Goal: Task Accomplishment & Management: Complete application form

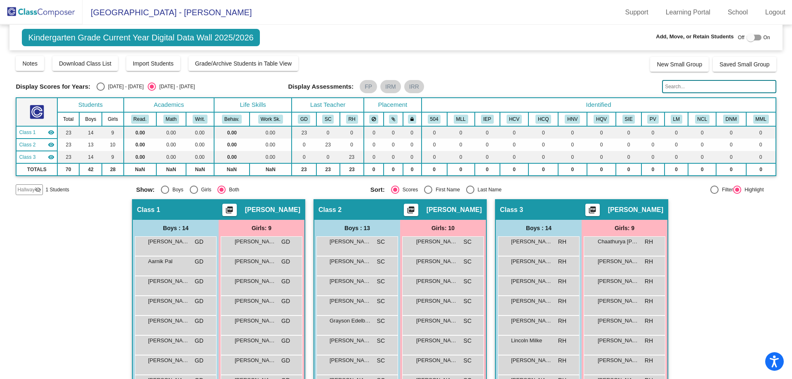
scroll to position [82, 0]
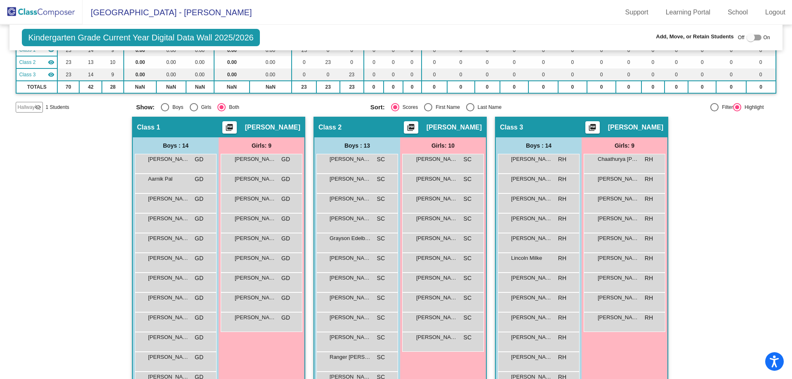
click at [748, 40] on div at bounding box center [750, 37] width 8 height 8
checkbox input "true"
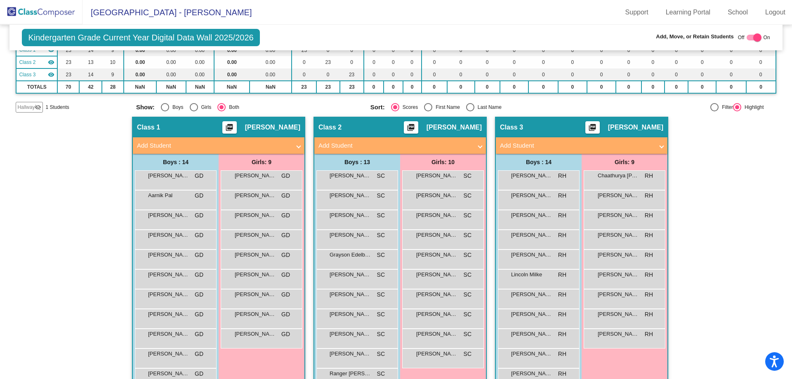
click at [40, 107] on mat-icon "visibility_off" at bounding box center [38, 107] width 7 height 7
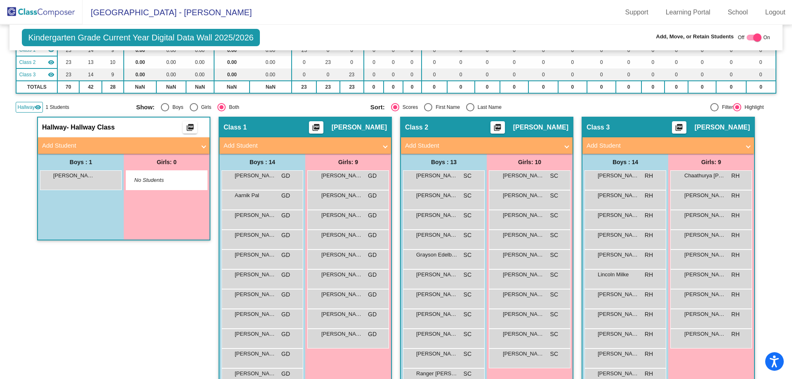
click at [202, 147] on span at bounding box center [203, 145] width 3 height 9
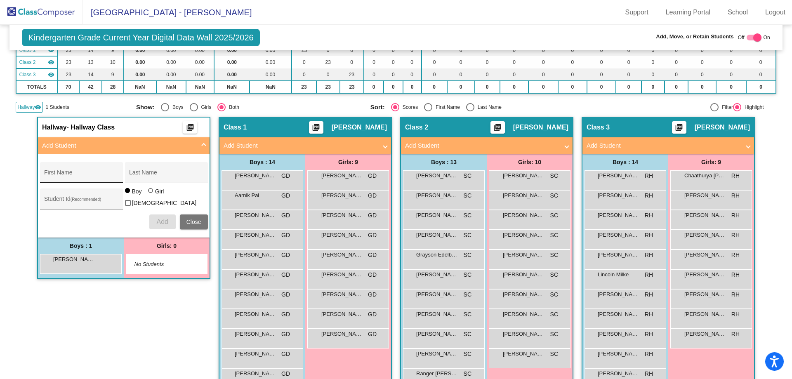
click at [74, 176] on input "First Name" at bounding box center [81, 175] width 74 height 7
type input "[PERSON_NAME]"
type input "Maheen"
click at [148, 193] on div at bounding box center [150, 190] width 5 height 5
click at [151, 195] on input "Girl" at bounding box center [151, 195] width 0 height 0
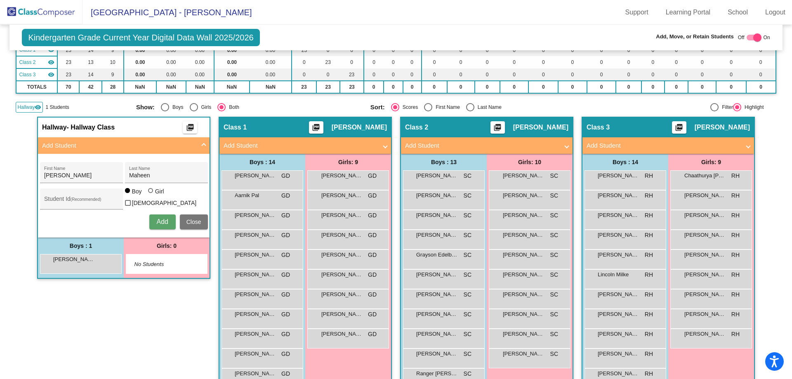
radio input "true"
click at [156, 218] on span "Add" at bounding box center [162, 221] width 12 height 7
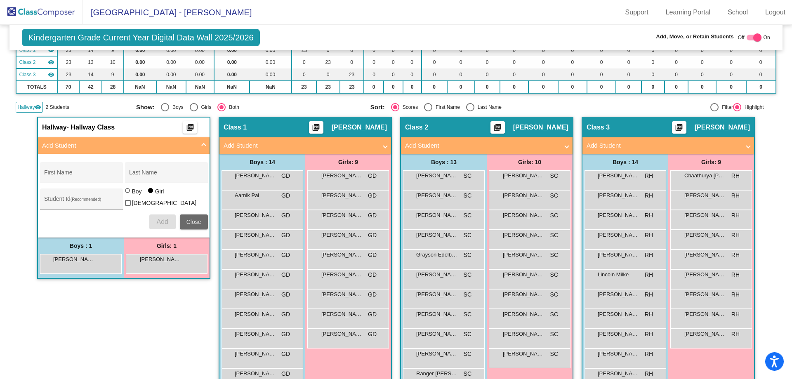
click at [188, 223] on span "Close" at bounding box center [193, 222] width 15 height 7
